Goal: Entertainment & Leisure: Consume media (video, audio)

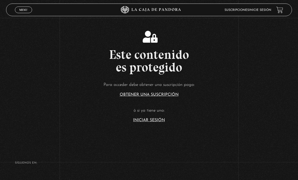
click at [138, 122] on link "Iniciar Sesión" at bounding box center [149, 120] width 32 height 4
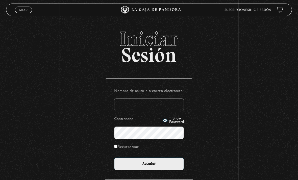
type input "[PERSON_NAME][EMAIL_ADDRESS][DOMAIN_NAME]"
click at [149, 167] on input "Acceder" at bounding box center [149, 164] width 70 height 13
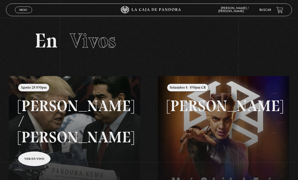
click at [24, 10] on span "Menu" at bounding box center [23, 9] width 8 height 3
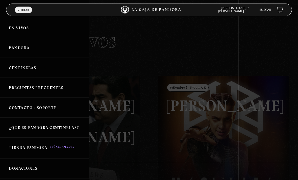
click at [13, 51] on link "Pandora" at bounding box center [44, 48] width 89 height 20
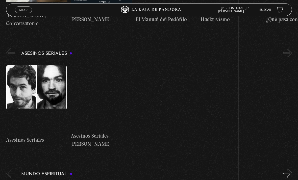
scroll to position [1453, 0]
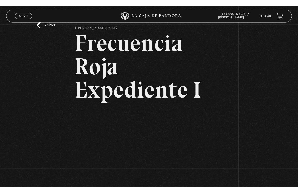
scroll to position [6, 0]
